Goal: Transaction & Acquisition: Purchase product/service

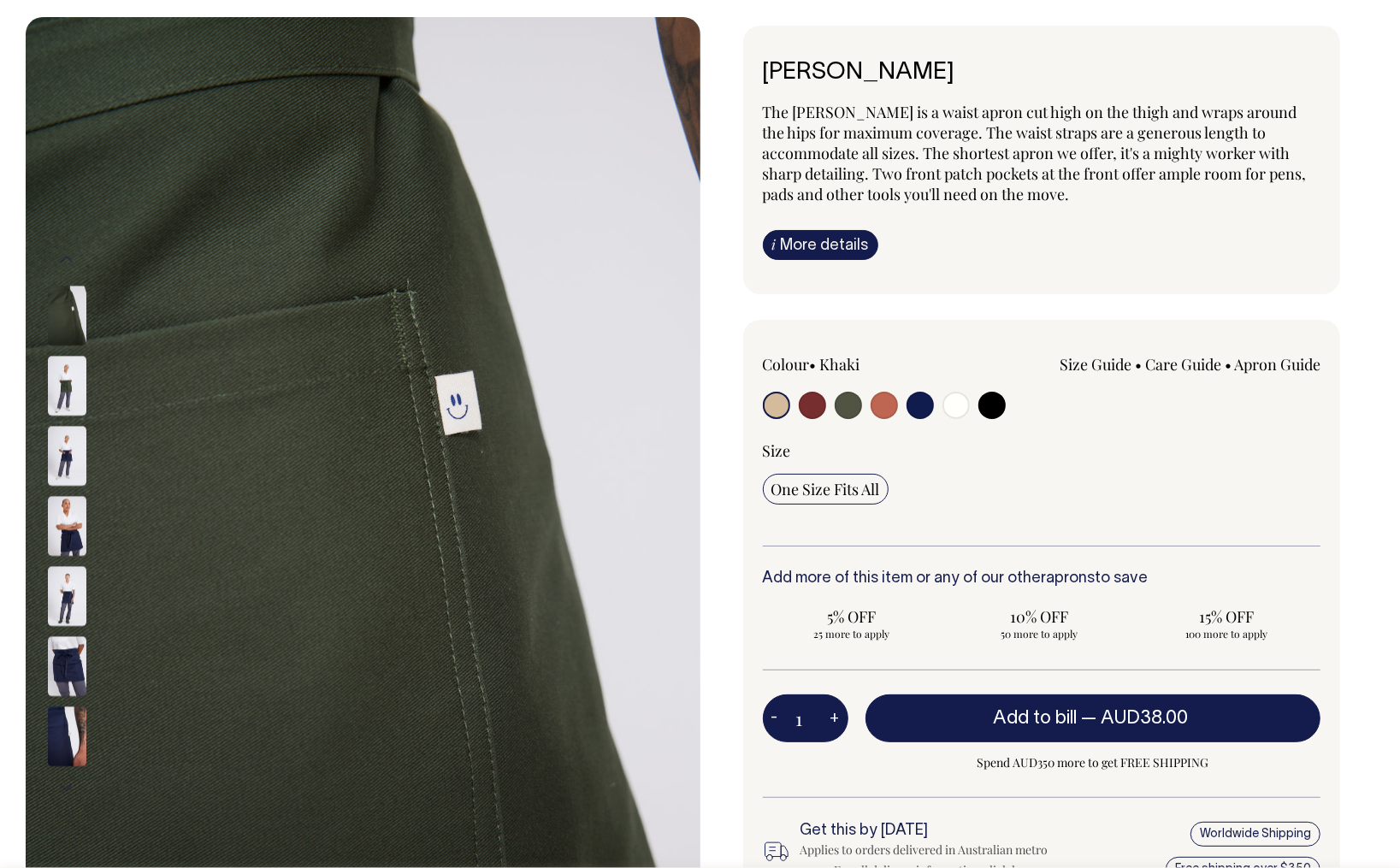
click at [958, 405] on input "radio" at bounding box center [955, 405] width 27 height 27
radio input "true"
select select "Off-White"
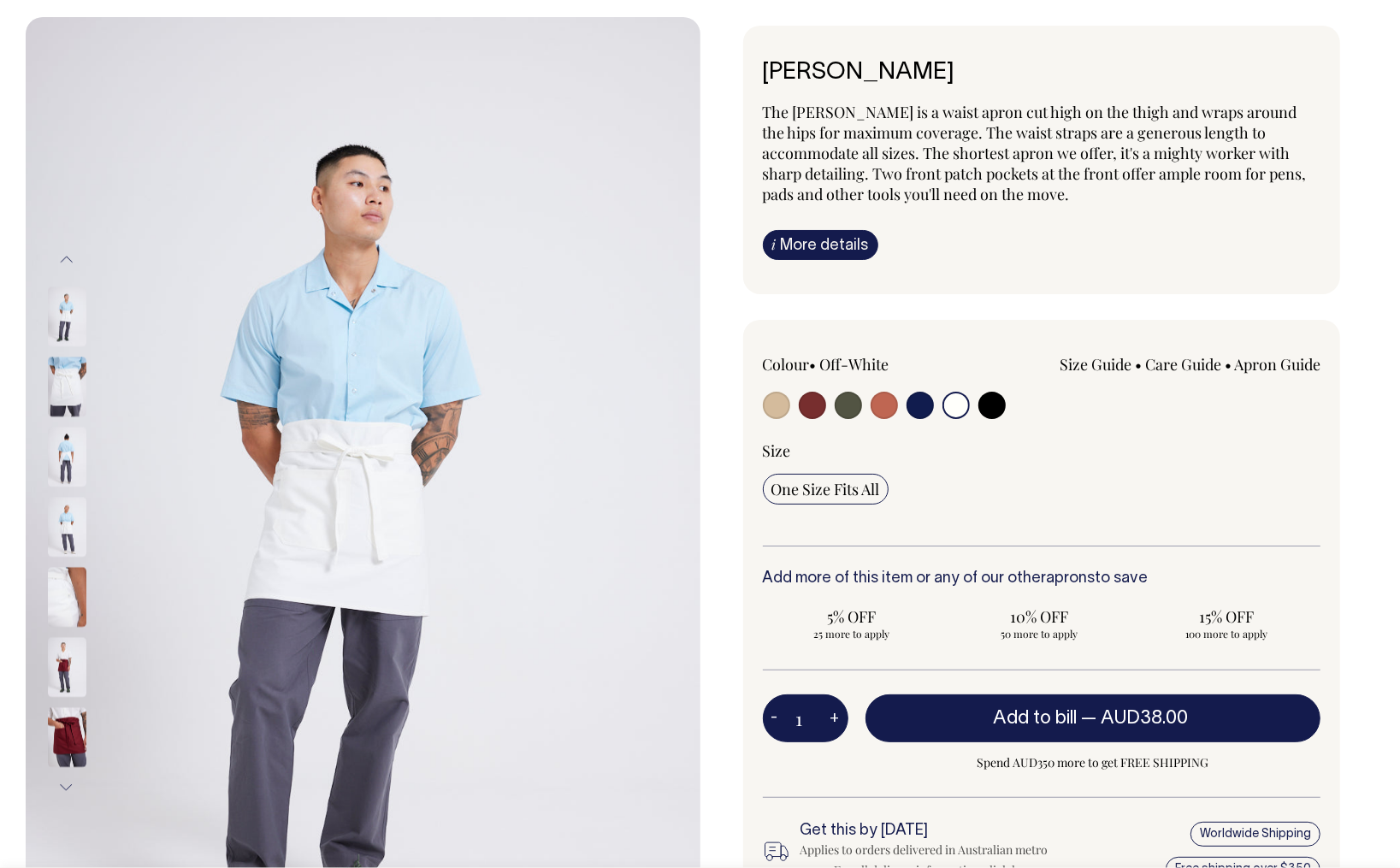
click at [955, 398] on input "radio" at bounding box center [955, 405] width 27 height 27
click at [951, 398] on input "radio" at bounding box center [955, 405] width 27 height 27
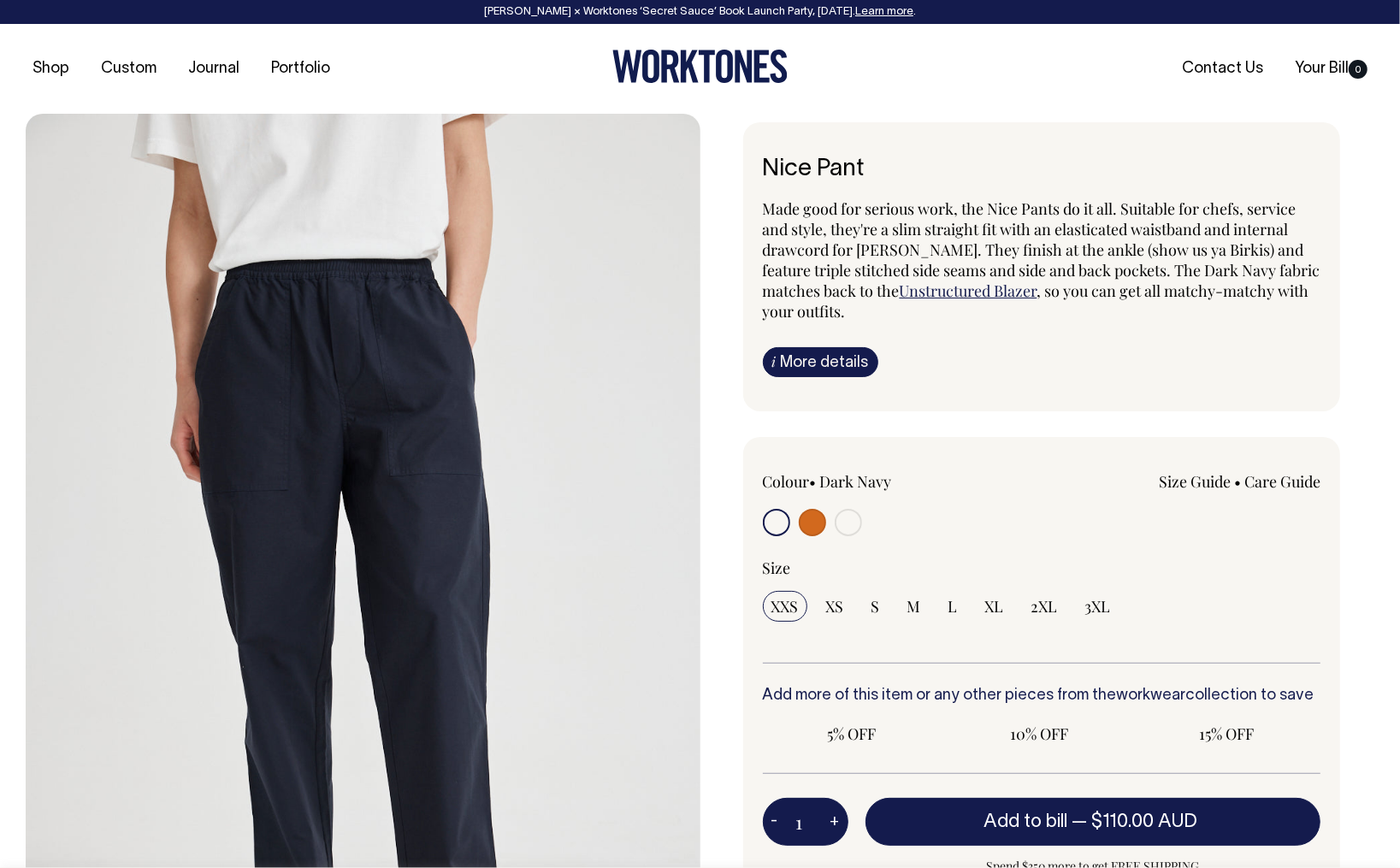
radio input "true"
radio input "false"
radio input "true"
select select "Chocolate"
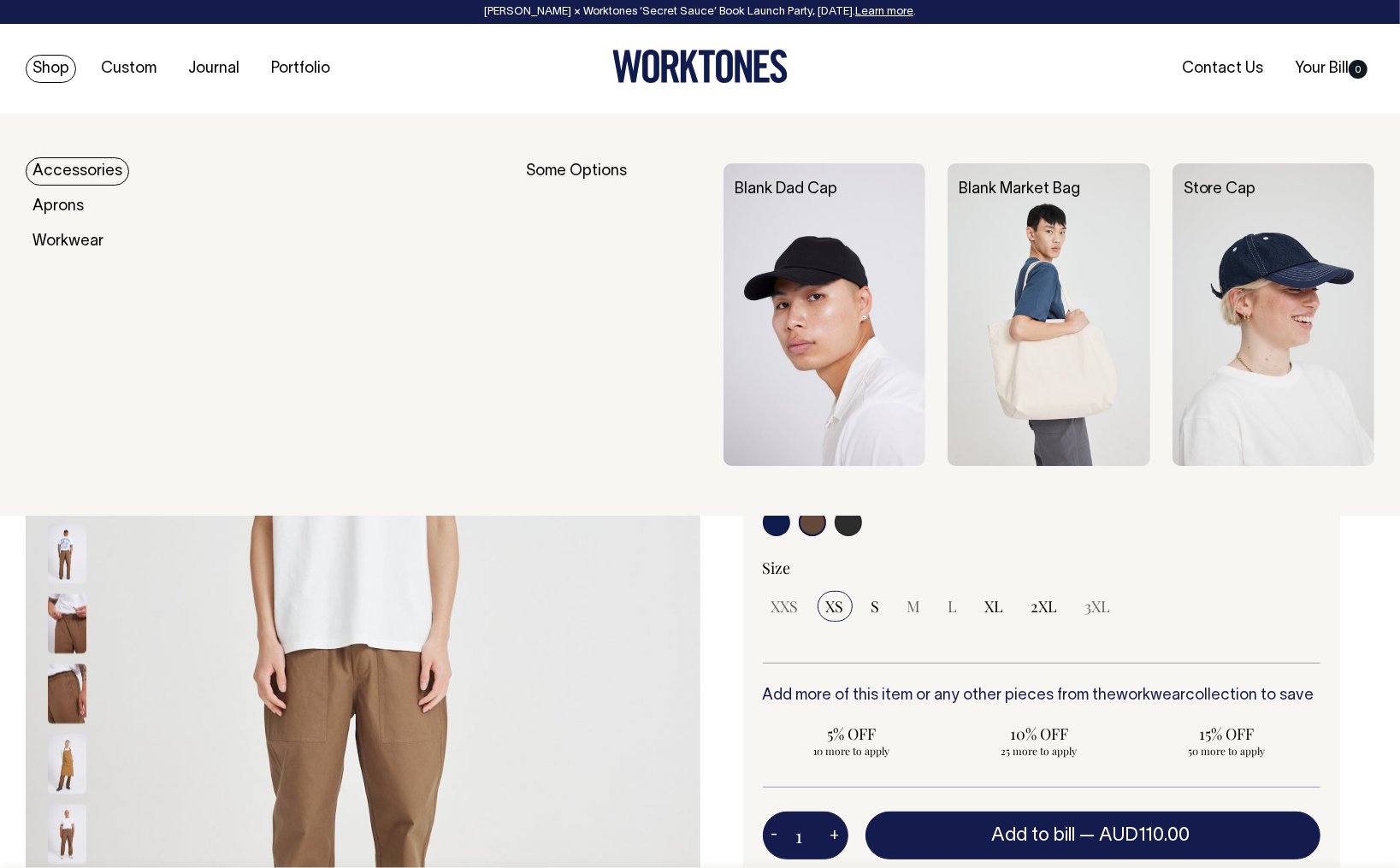
click at [783, 277] on img at bounding box center [824, 315] width 202 height 303
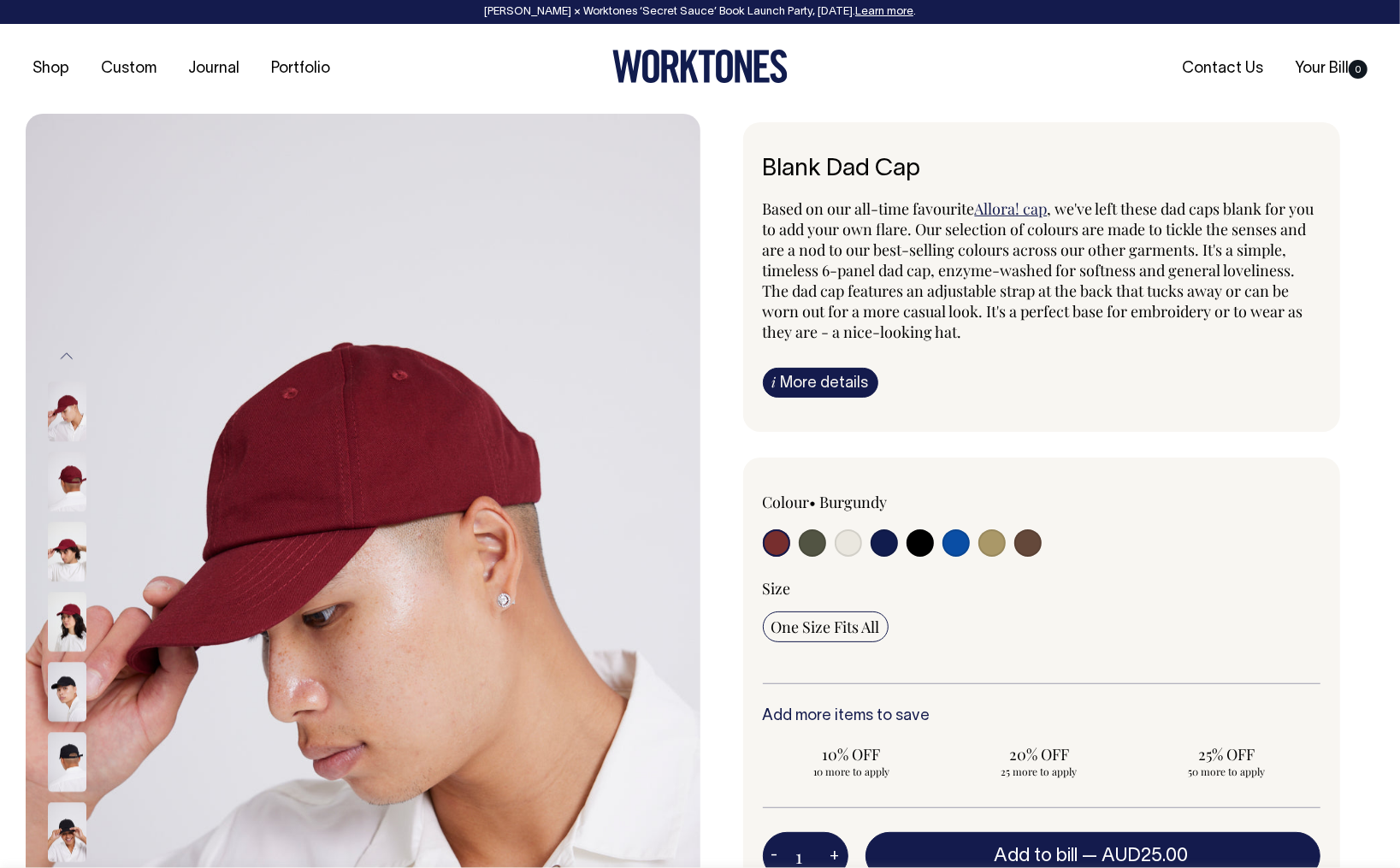
click at [853, 545] on input "radio" at bounding box center [848, 542] width 27 height 27
radio input "true"
select select "Natural"
